Goal: Transaction & Acquisition: Register for event/course

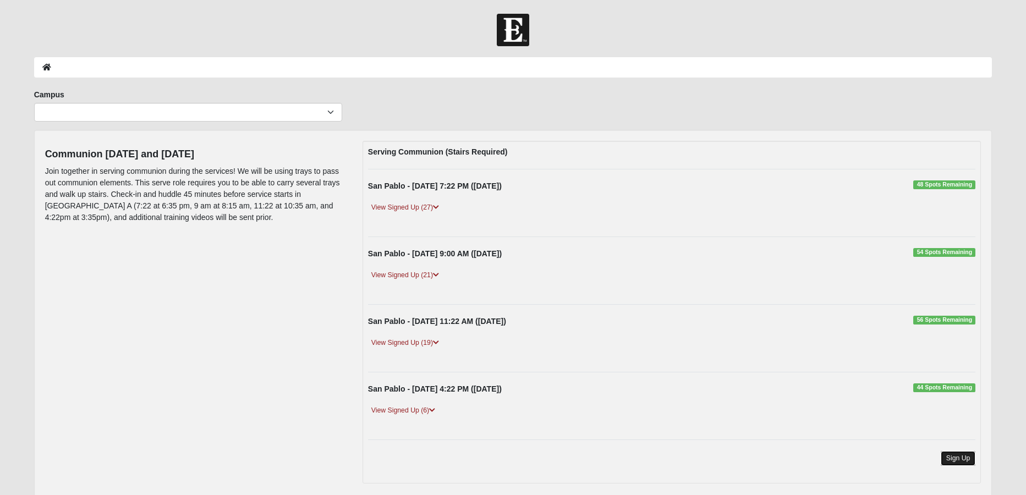
click at [954, 460] on link "Sign Up" at bounding box center [958, 458] width 35 height 15
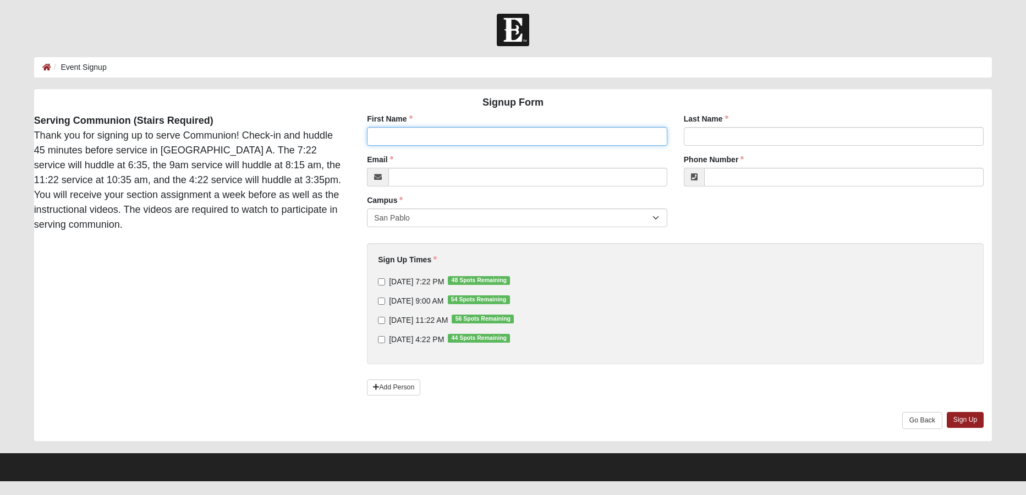
click at [450, 135] on input "First Name" at bounding box center [517, 136] width 300 height 19
type input "[PERSON_NAME]"
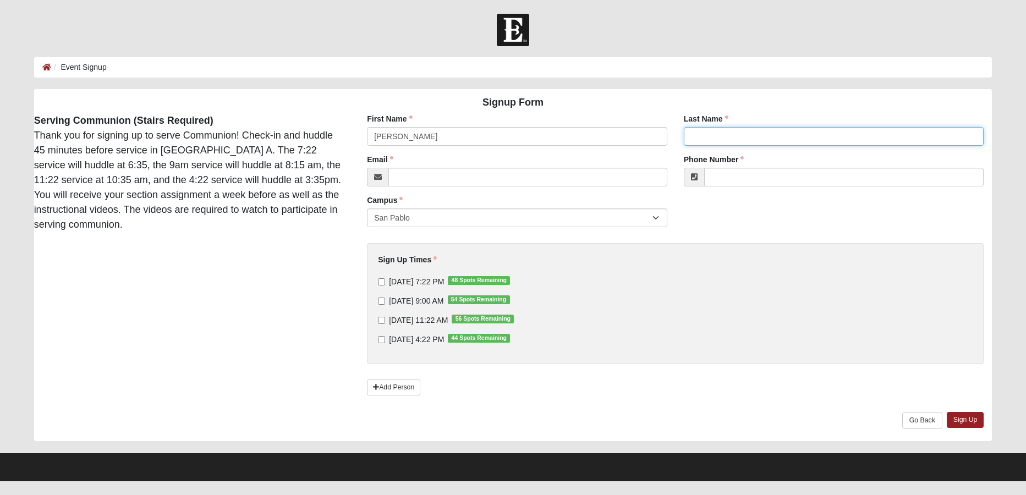
type input "[PERSON_NAME]"
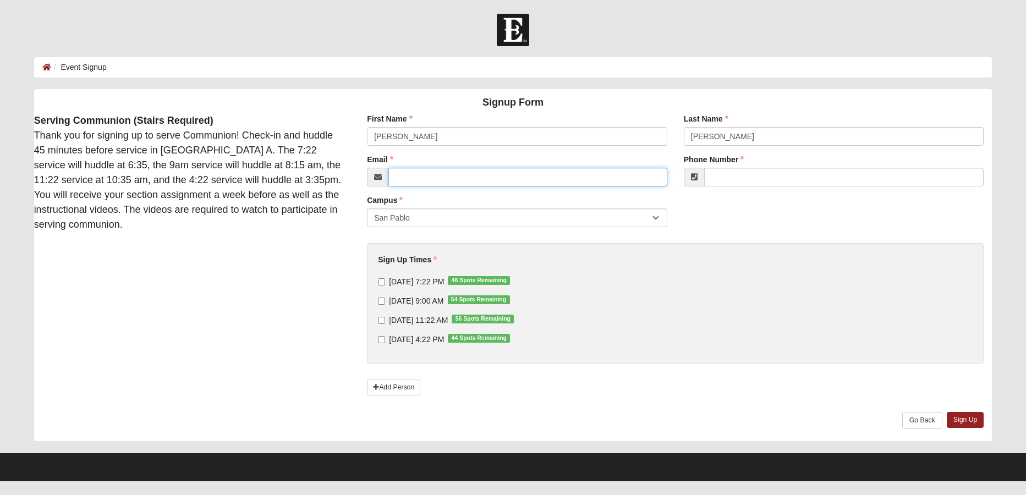
type input "[PERSON_NAME][EMAIL_ADDRESS][PERSON_NAME][DOMAIN_NAME]"
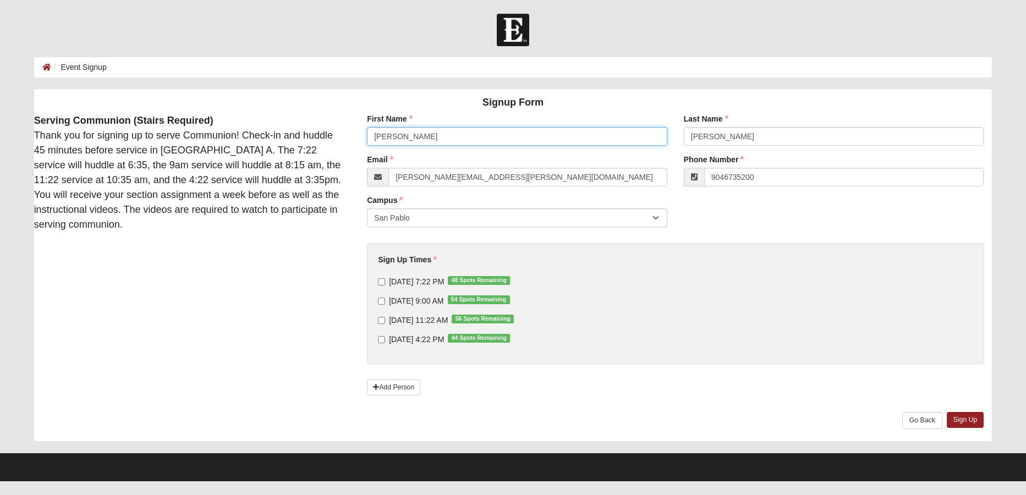
type input "[PHONE_NUMBER]"
type input "[PERSON_NAME]"
click at [381, 281] on input "[DATE] 7:22 PM 48 Spots Remaining" at bounding box center [381, 281] width 7 height 7
checkbox input "true"
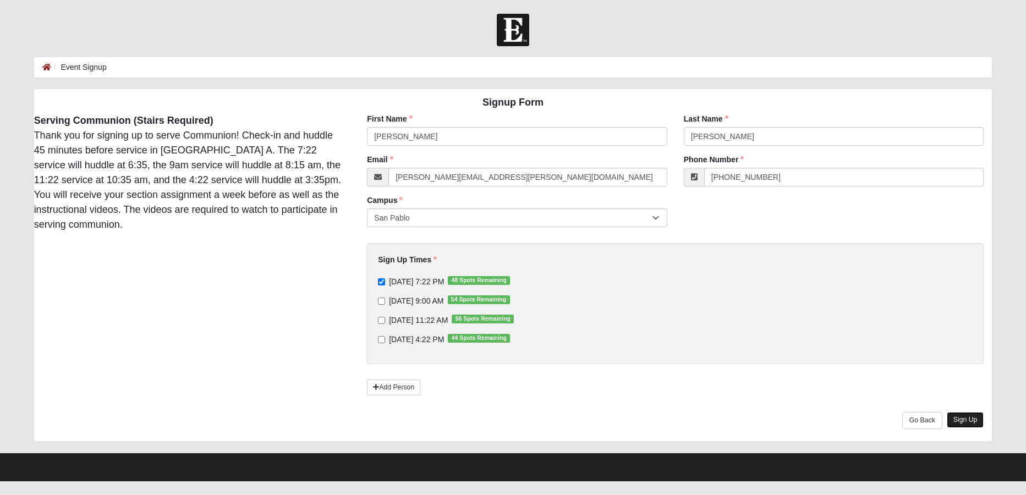
click at [974, 423] on link "Sign Up" at bounding box center [965, 420] width 37 height 16
